Goal: Task Accomplishment & Management: Manage account settings

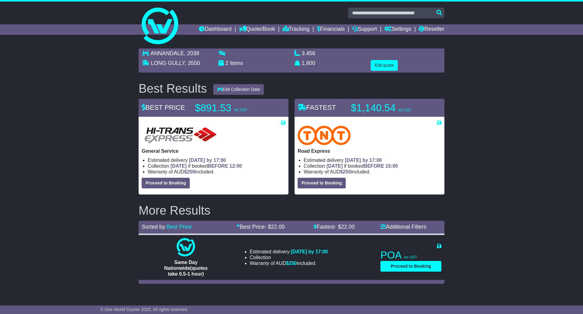
click at [512, 273] on div "ANNANDALE , 2038 LONG GULLY , 3550 2 items 3.456 m 3 in 3" at bounding box center [291, 165] width 583 height 241
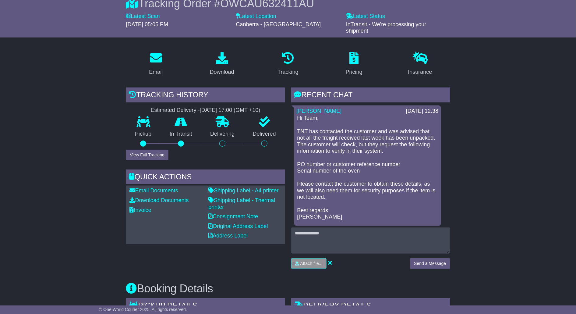
scroll to position [46, 0]
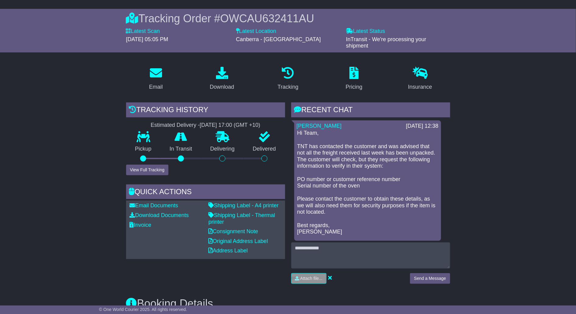
click at [347, 214] on p "Hi Team, TNT has contacted the customer and was advised that not all the freigh…" at bounding box center [368, 182] width 141 height 105
drag, startPoint x: 331, startPoint y: 212, endPoint x: 294, endPoint y: 144, distance: 77.0
copy p "TNT has contacted the customer and was advised that not all the freight receive…"
click at [328, 155] on p "Hi Team, TNT has contacted the customer and was advised that not all the freigh…" at bounding box center [368, 182] width 141 height 105
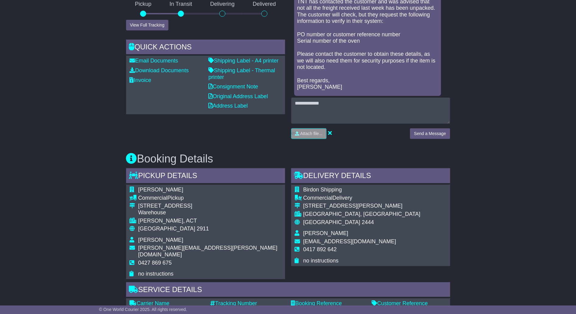
scroll to position [137, 0]
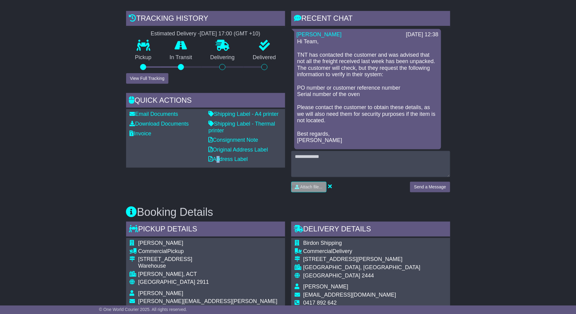
drag, startPoint x: 215, startPoint y: 195, endPoint x: 219, endPoint y: 191, distance: 5.6
click at [217, 195] on div "Tracking history Estimated Delivery - 29 Aug 2025 - 17:00 (GMT +10) Pickup In T…" at bounding box center [205, 104] width 165 height 186
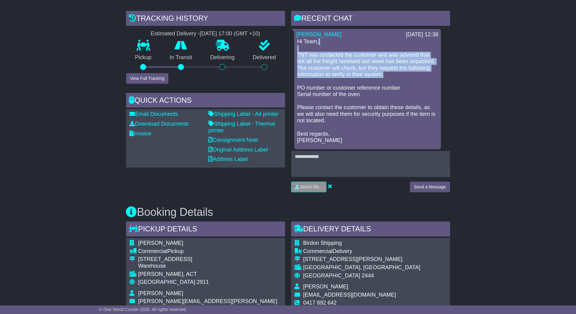
drag, startPoint x: 383, startPoint y: 50, endPoint x: 411, endPoint y: 75, distance: 37.5
click at [411, 75] on p "Hi Team, TNT has contacted the customer and was advised that not all the freigh…" at bounding box center [368, 90] width 141 height 105
click at [408, 71] on p "Hi Team, TNT has contacted the customer and was advised that not all the freigh…" at bounding box center [368, 90] width 141 height 105
click at [399, 66] on p "Hi Team, TNT has contacted the customer and was advised that not all the freigh…" at bounding box center [368, 90] width 141 height 105
click at [412, 77] on p "Hi Team, TNT has contacted the customer and was advised that not all the freigh…" at bounding box center [368, 90] width 141 height 105
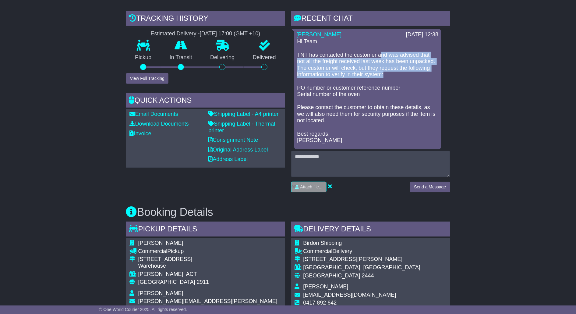
drag, startPoint x: 383, startPoint y: 55, endPoint x: 407, endPoint y: 71, distance: 29.3
click at [407, 71] on p "Hi Team, TNT has contacted the customer and was advised that not all the freigh…" at bounding box center [368, 90] width 141 height 105
click at [408, 77] on p "Hi Team, TNT has contacted the customer and was advised that not all the freigh…" at bounding box center [368, 90] width 141 height 105
drag, startPoint x: 407, startPoint y: 73, endPoint x: 386, endPoint y: 58, distance: 25.4
click at [406, 73] on p "Hi Team, TNT has contacted the customer and was advised that not all the freigh…" at bounding box center [368, 90] width 141 height 105
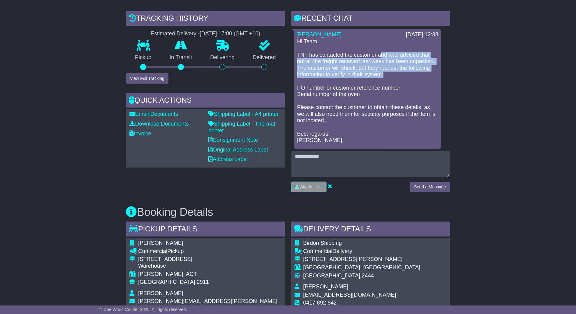
drag, startPoint x: 384, startPoint y: 58, endPoint x: 381, endPoint y: 54, distance: 5.4
click at [383, 58] on p "Hi Team, TNT has contacted the customer and was advised that not all the freigh…" at bounding box center [368, 90] width 141 height 105
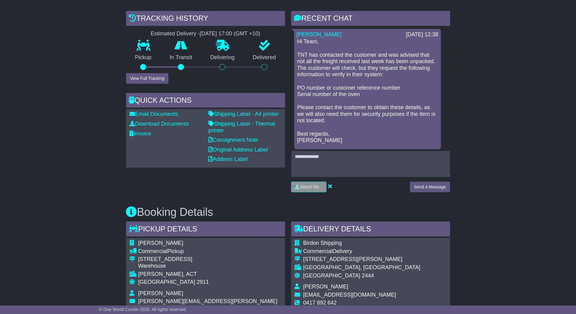
click at [379, 53] on p "Hi Team, TNT has contacted the customer and was advised that not all the freigh…" at bounding box center [368, 90] width 141 height 105
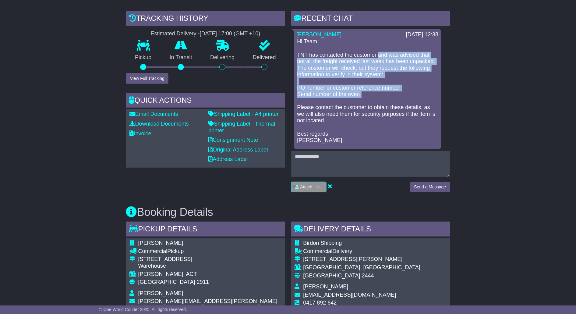
copy p "and was advised that not all the freight received last week has been unpacked. …"
drag, startPoint x: 379, startPoint y: 53, endPoint x: 404, endPoint y: 94, distance: 48.4
click at [404, 94] on p "Hi Team, TNT has contacted the customer and was advised that not all the freigh…" at bounding box center [368, 90] width 141 height 105
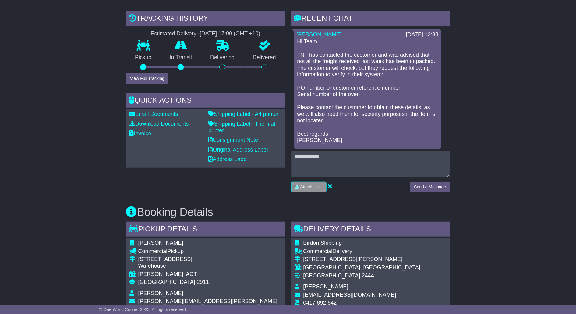
click at [534, 282] on div "Email Download Tracking Pricing Insurance" at bounding box center [288, 289] width 576 height 639
click at [379, 120] on p "Hi Team, TNT has contacted the customer and was advised that not all the freigh…" at bounding box center [368, 90] width 141 height 105
drag, startPoint x: 315, startPoint y: 106, endPoint x: 357, endPoint y: 113, distance: 41.8
click at [357, 113] on p "Hi Team, TNT has contacted the customer and was advised that not all the freigh…" at bounding box center [368, 90] width 141 height 105
click at [404, 118] on p "Hi Team, TNT has contacted the customer and was advised that not all the freigh…" at bounding box center [368, 90] width 141 height 105
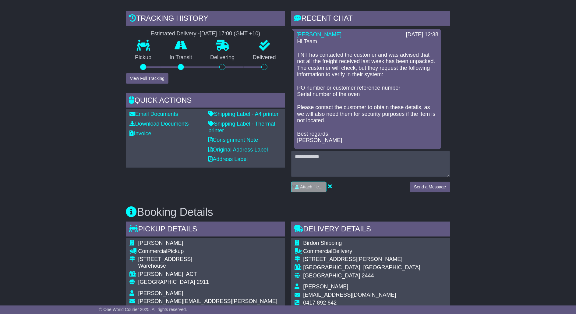
drag, startPoint x: 367, startPoint y: 106, endPoint x: 384, endPoint y: 118, distance: 20.9
click at [384, 118] on p "Hi Team, TNT has contacted the customer and was advised that not all the freigh…" at bounding box center [368, 90] width 141 height 105
copy p "to obtain these details, as we will also need them for security purposes if the…"
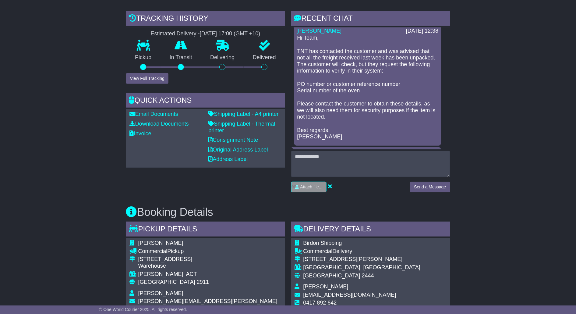
scroll to position [0, 0]
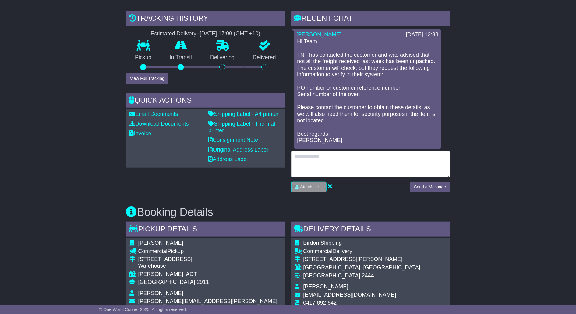
click at [365, 169] on textarea at bounding box center [370, 164] width 159 height 26
type textarea "*"
click at [322, 159] on textarea "**********" at bounding box center [370, 164] width 159 height 26
click at [447, 158] on textarea "**********" at bounding box center [370, 164] width 159 height 26
type textarea "**********"
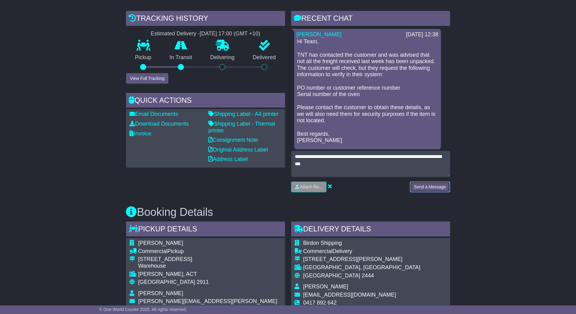
click at [448, 184] on button "Send a Message" at bounding box center [430, 187] width 40 height 11
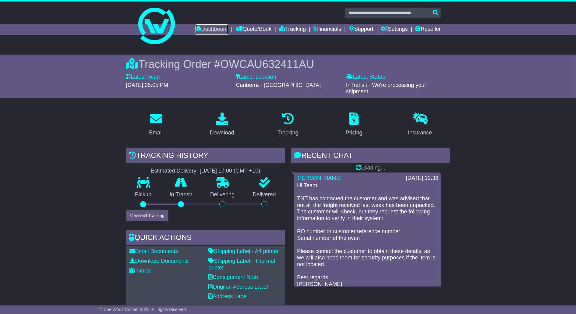
click at [206, 32] on link "Dashboard" at bounding box center [212, 29] width 33 height 10
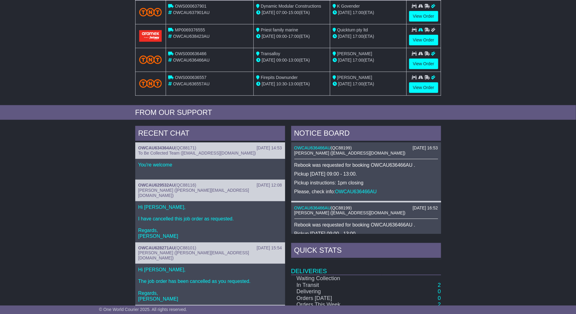
scroll to position [183, 0]
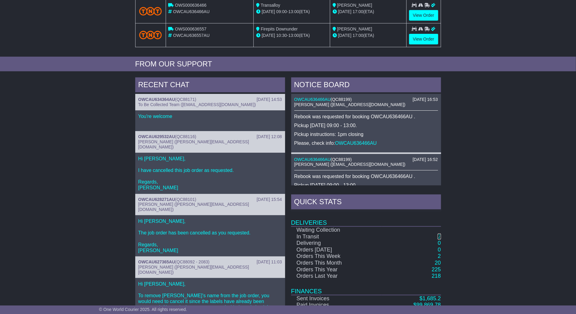
click at [438, 240] on link "2" at bounding box center [439, 236] width 3 height 6
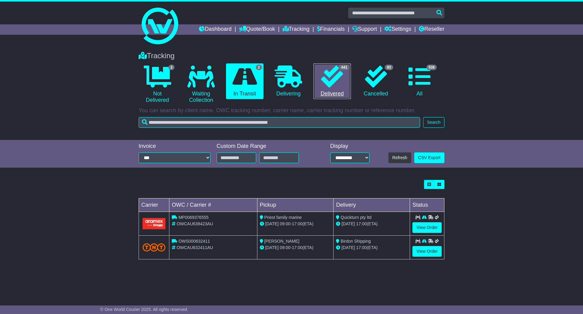
click at [329, 93] on link "441 Delivered" at bounding box center [332, 81] width 37 height 36
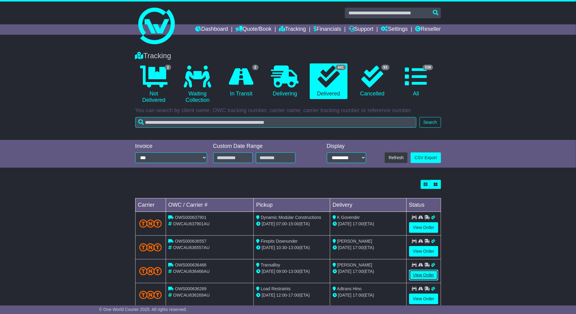
click at [422, 280] on link "View Order" at bounding box center [423, 275] width 29 height 11
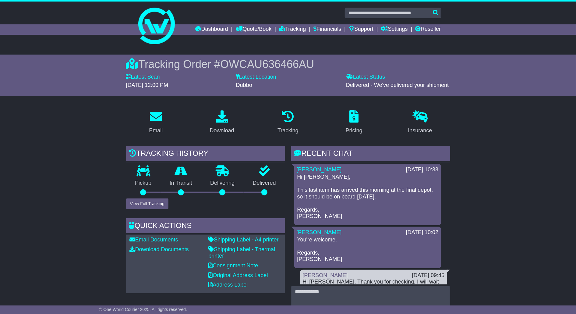
click at [252, 69] on span "OWCAU636466AU" at bounding box center [267, 64] width 94 height 12
